Goal: Task Accomplishment & Management: Manage account settings

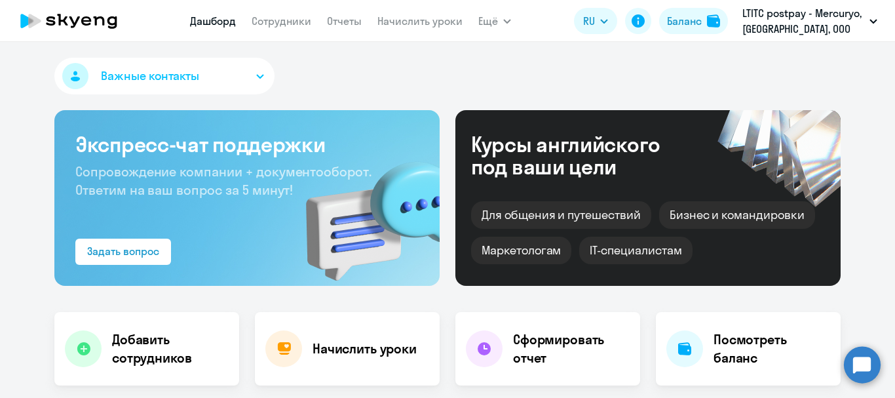
click at [299, 20] on link "Сотрудники" at bounding box center [281, 20] width 60 height 13
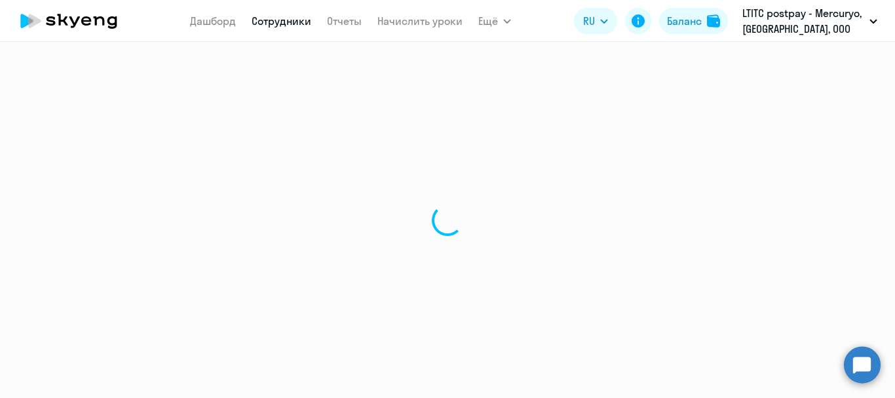
select select "30"
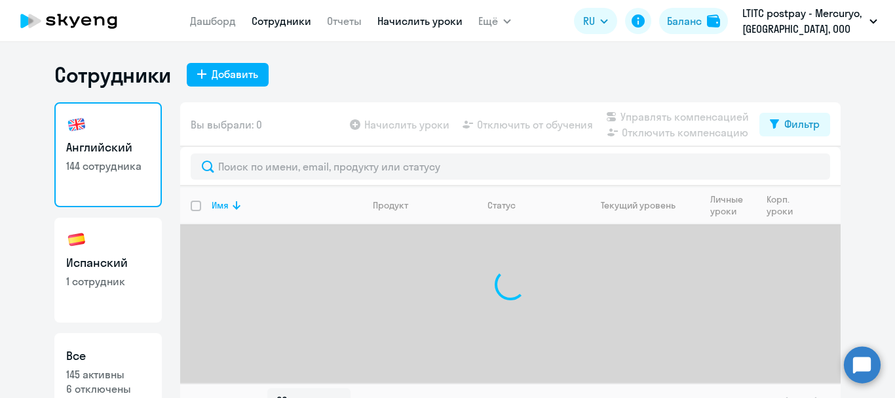
click at [401, 14] on link "Начислить уроки" at bounding box center [419, 20] width 85 height 13
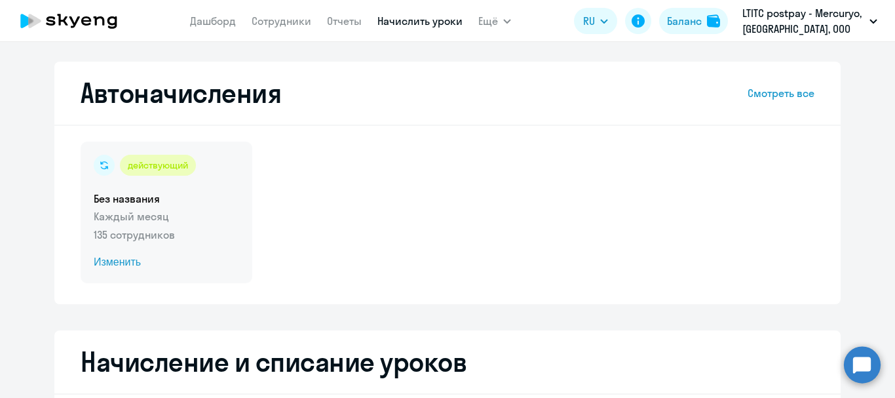
select select "10"
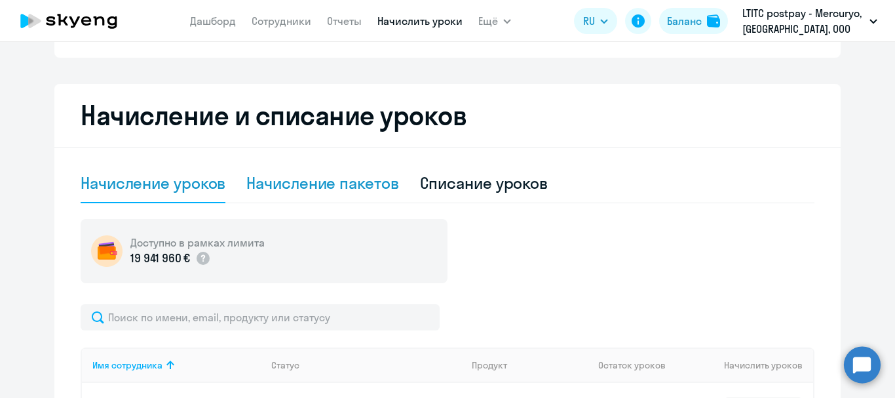
scroll to position [262, 0]
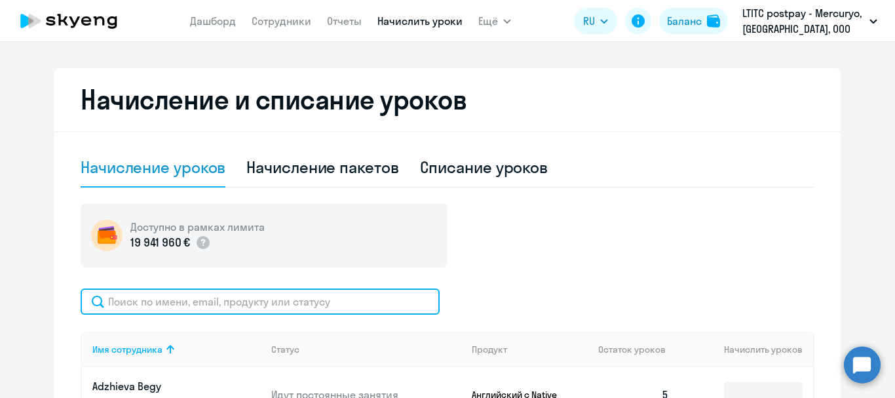
click at [157, 302] on input "text" at bounding box center [260, 301] width 359 height 26
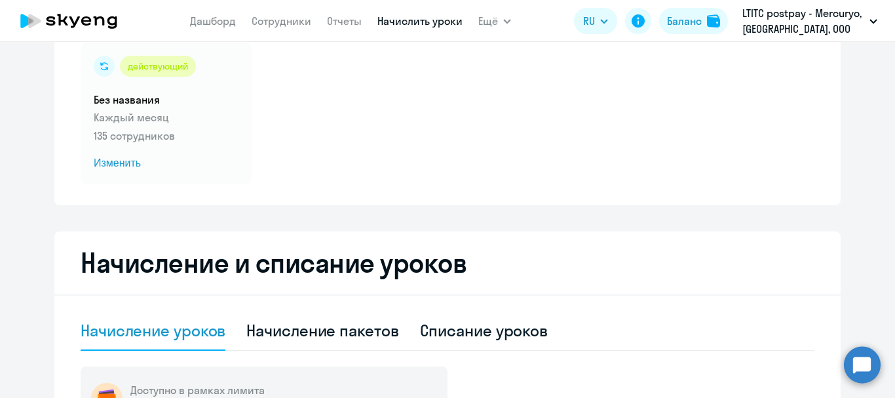
scroll to position [0, 0]
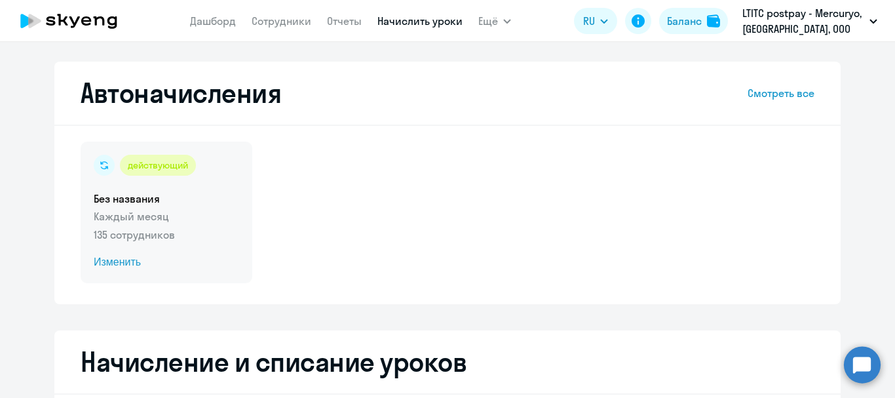
click at [102, 264] on span "Изменить" at bounding box center [166, 262] width 145 height 16
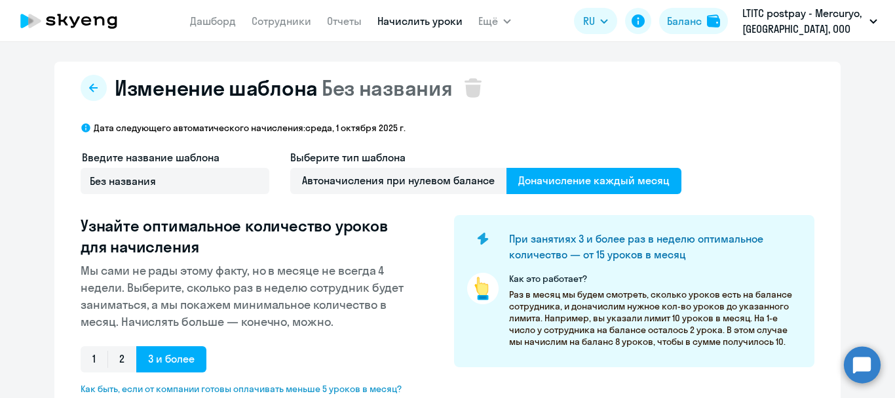
select select "10"
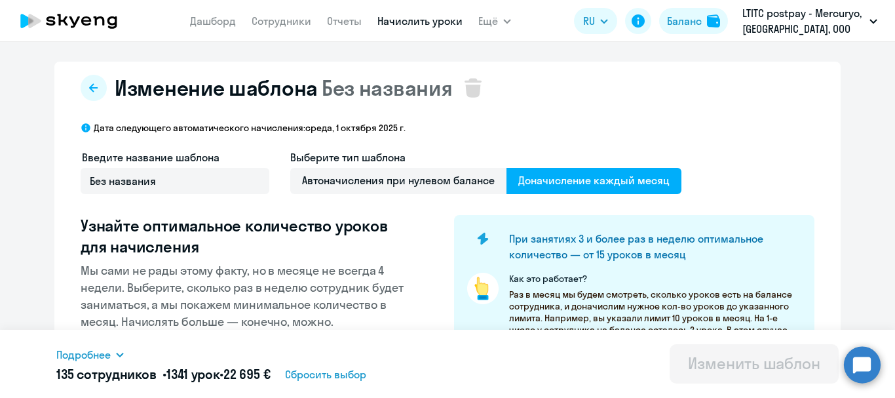
scroll to position [262, 0]
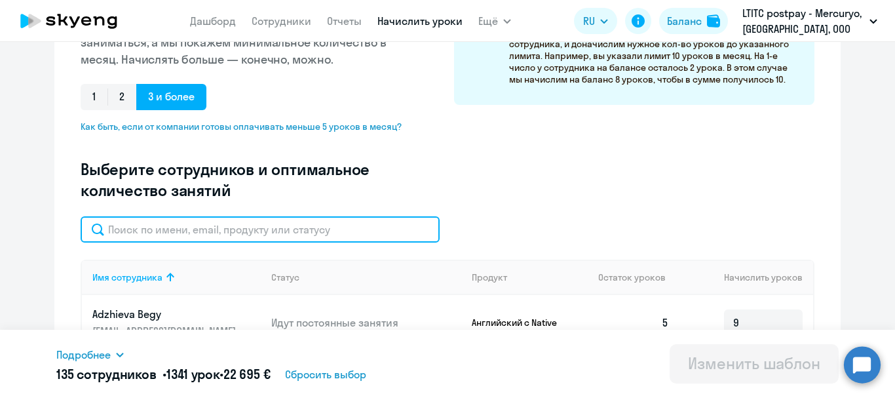
click at [214, 232] on input "text" at bounding box center [260, 229] width 359 height 26
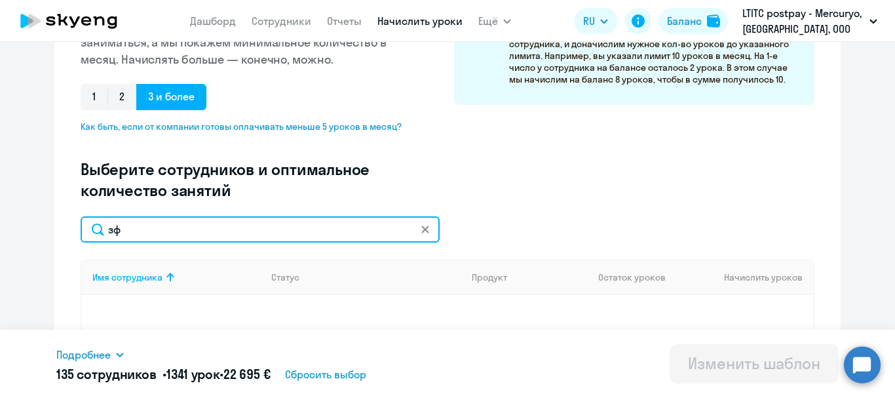
type input "з"
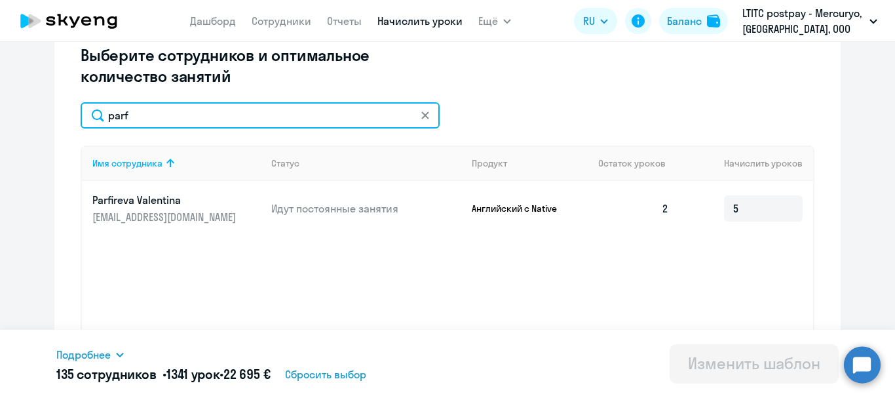
scroll to position [393, 0]
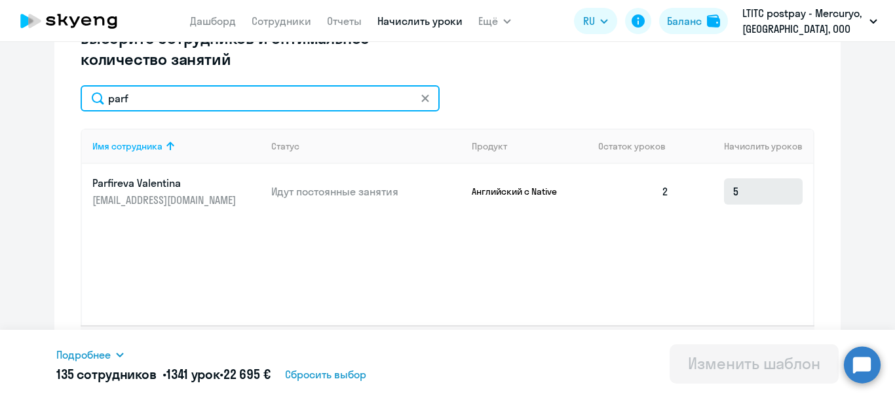
type input "parf"
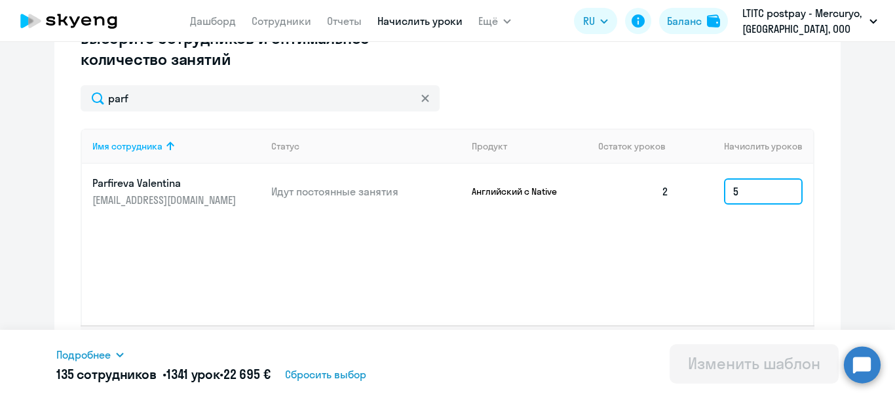
click at [753, 190] on input "5" at bounding box center [763, 191] width 79 height 26
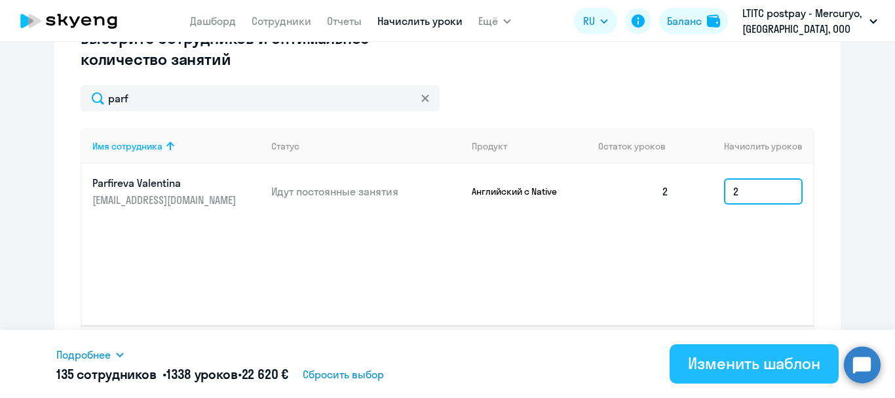
type input "2"
click at [752, 358] on div "Изменить шаблон" at bounding box center [754, 362] width 132 height 21
